Goal: Find specific page/section: Find specific page/section

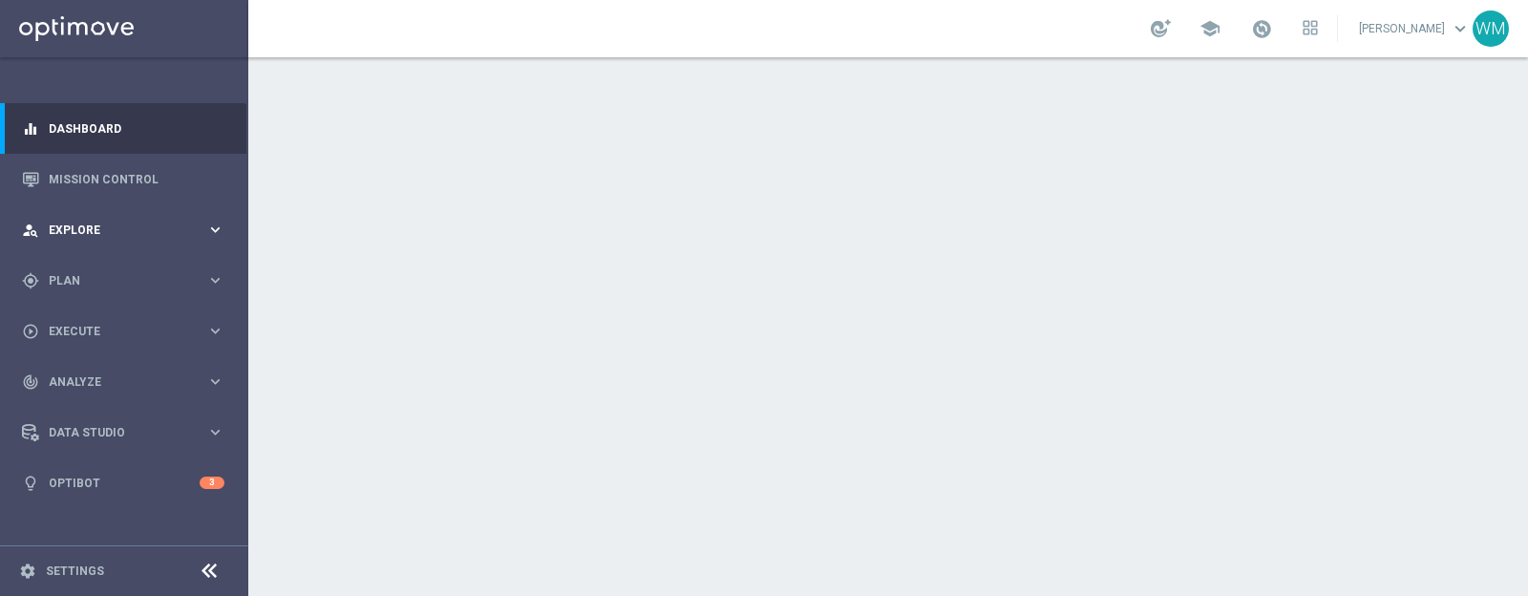
click at [115, 227] on span "Explore" at bounding box center [128, 229] width 158 height 11
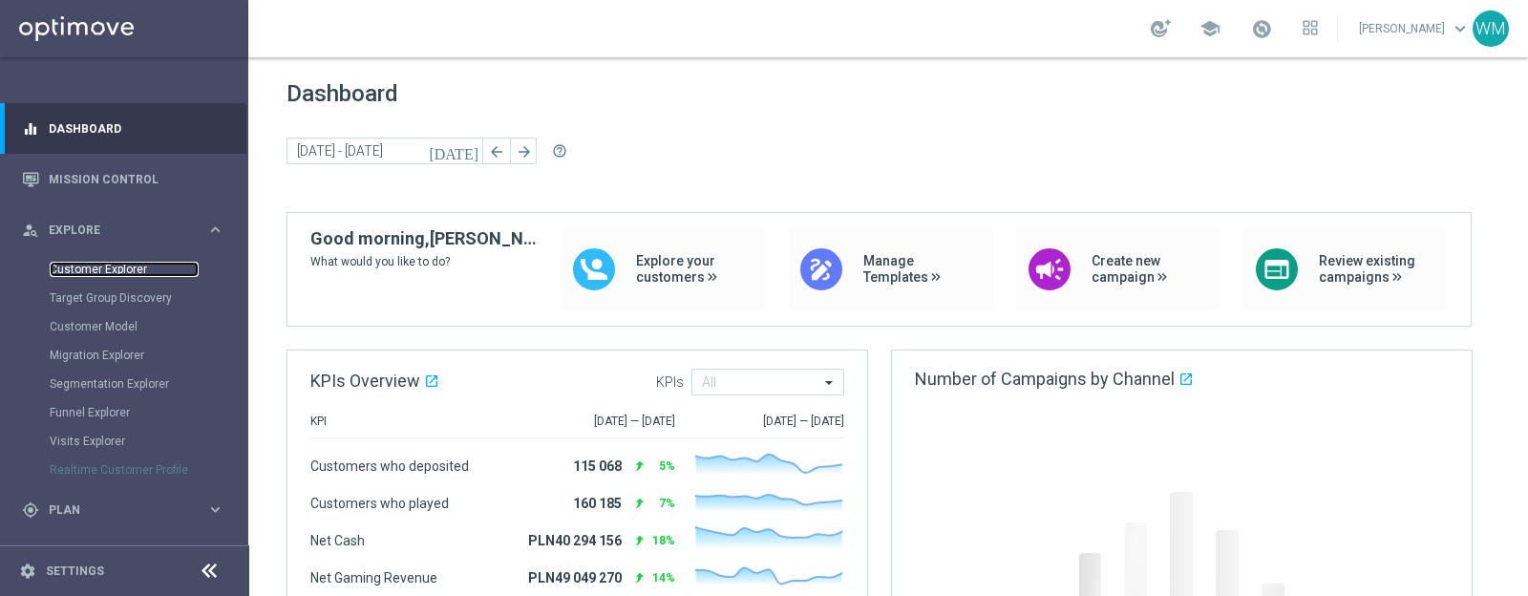
click at [119, 270] on link "Customer Explorer" at bounding box center [124, 269] width 149 height 15
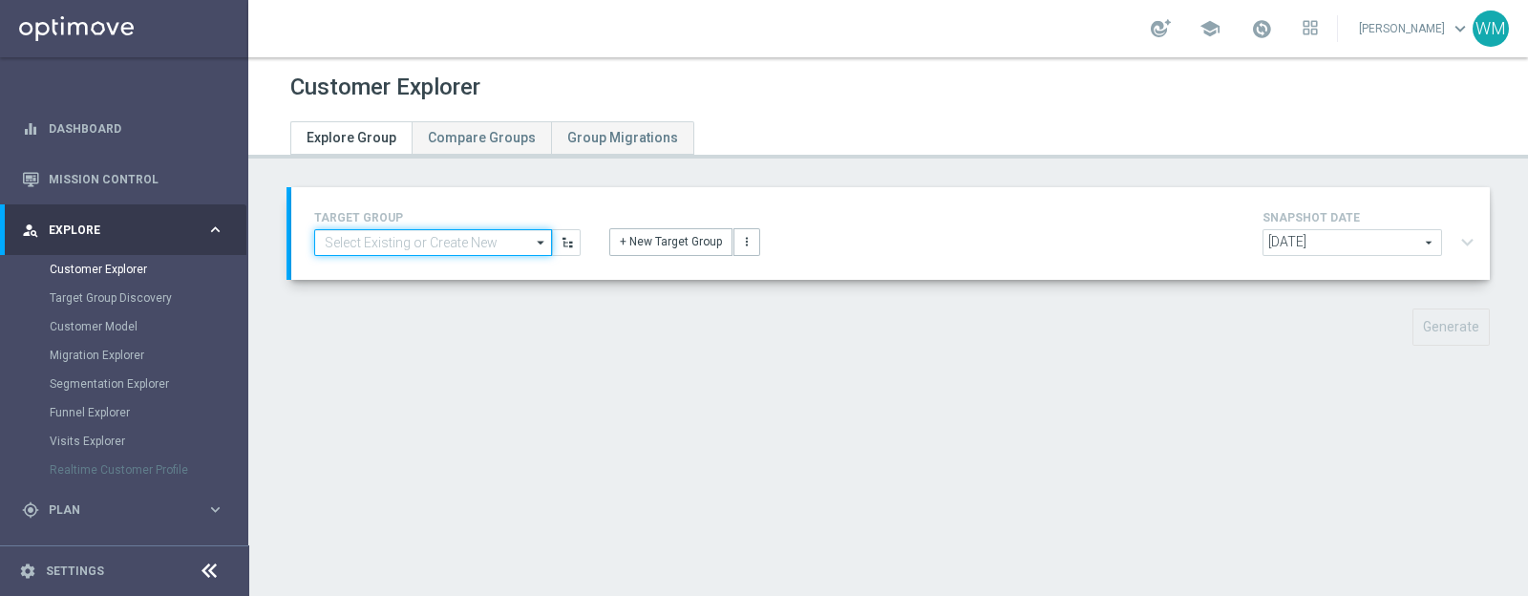
click at [475, 234] on input at bounding box center [433, 242] width 238 height 27
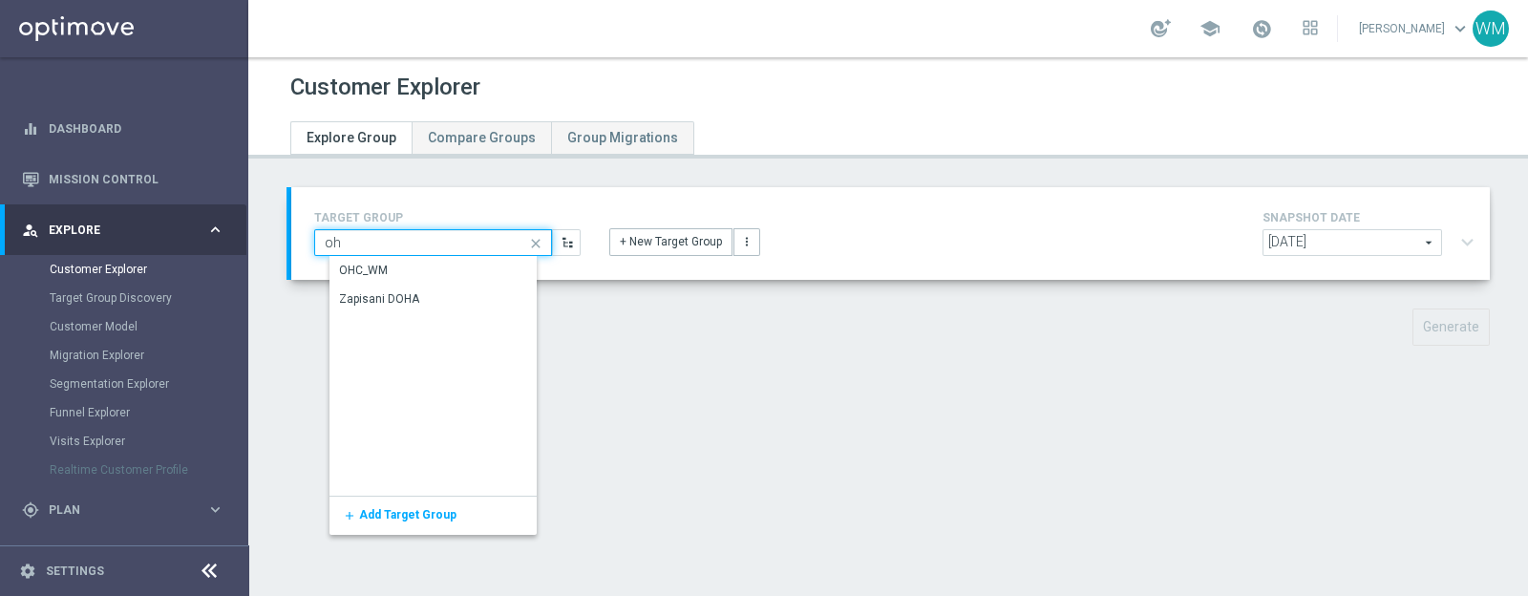
type input "ohc"
click at [418, 274] on div "OHC_WM" at bounding box center [446, 271] width 233 height 29
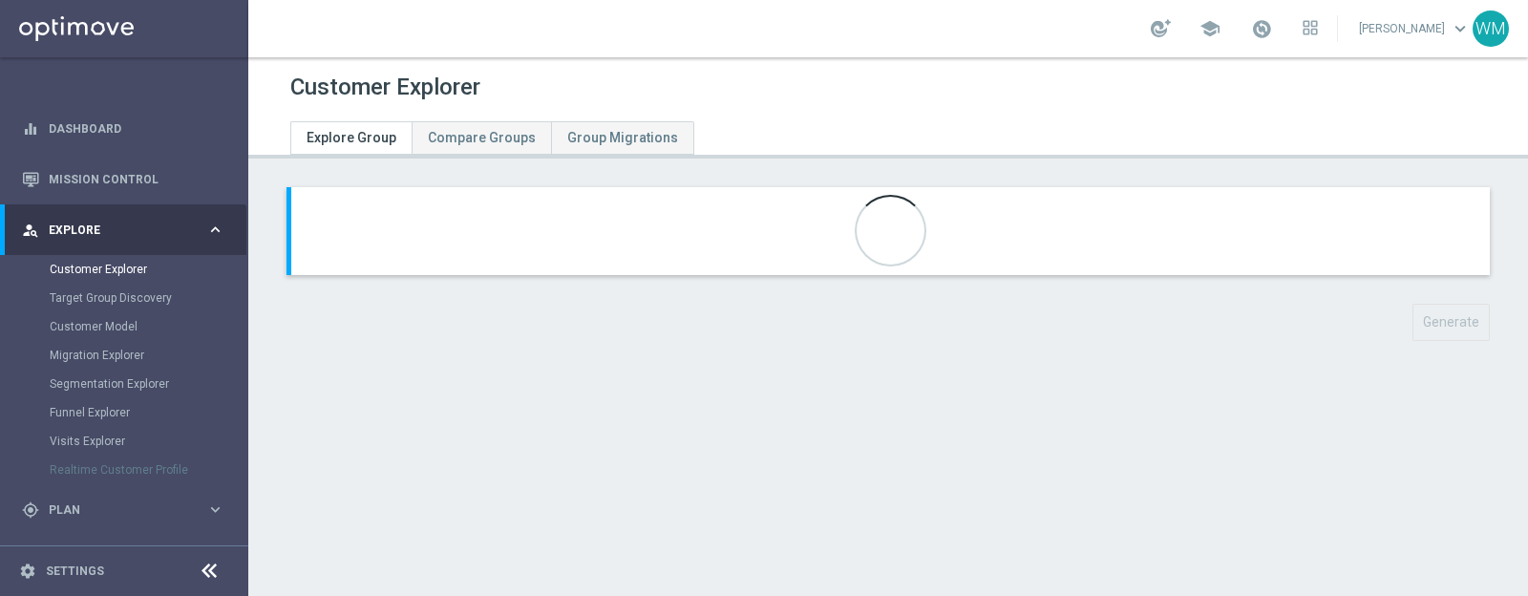
click at [855, 195] on div at bounding box center [891, 195] width 72 height 0
click at [876, 195] on div at bounding box center [891, 195] width 72 height 0
click at [879, 195] on div at bounding box center [891, 195] width 72 height 0
click at [712, 137] on div at bounding box center [888, 123] width 1225 height 34
